Goal: Understand process/instructions: Learn how to perform a task or action

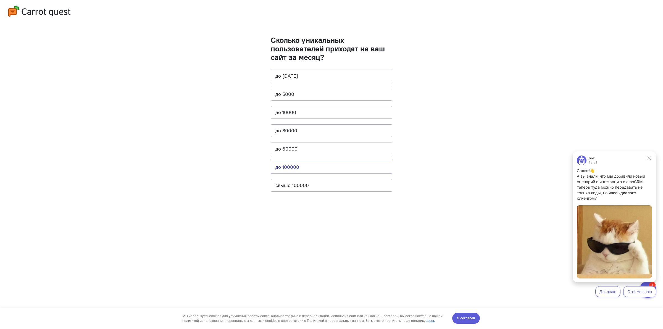
click at [340, 170] on button "до 100000" at bounding box center [332, 167] width 122 height 13
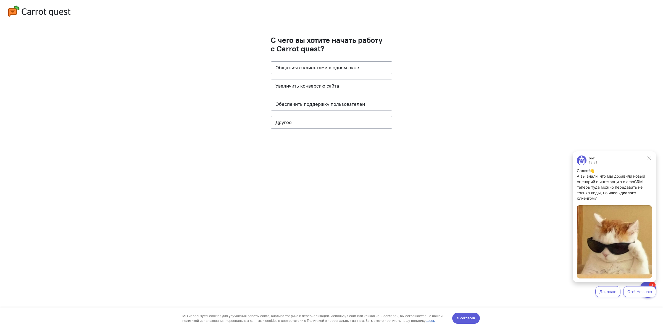
click at [333, 96] on cq-question "С чего вы хотите начать работу с Carrot quest? Общаться с клиентами в одном окн…" at bounding box center [332, 85] width 122 height 98
click at [321, 104] on button "Обеспечить поддержку пользователей" at bounding box center [332, 104] width 122 height 13
